Goal: Transaction & Acquisition: Purchase product/service

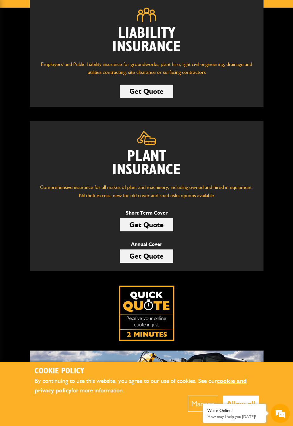
scroll to position [100, 0]
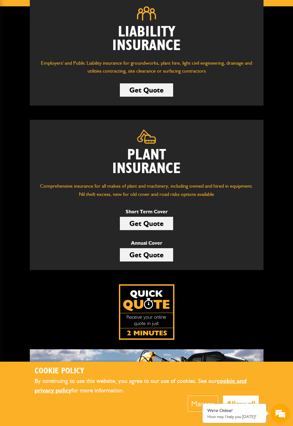
click at [165, 227] on link "Get Quote" at bounding box center [146, 223] width 53 height 13
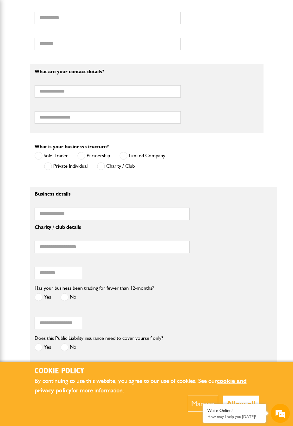
scroll to position [408, 0]
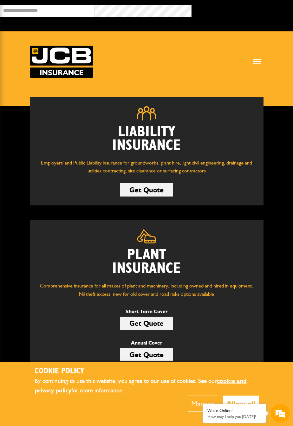
scroll to position [100, 0]
